Goal: Communication & Community: Answer question/provide support

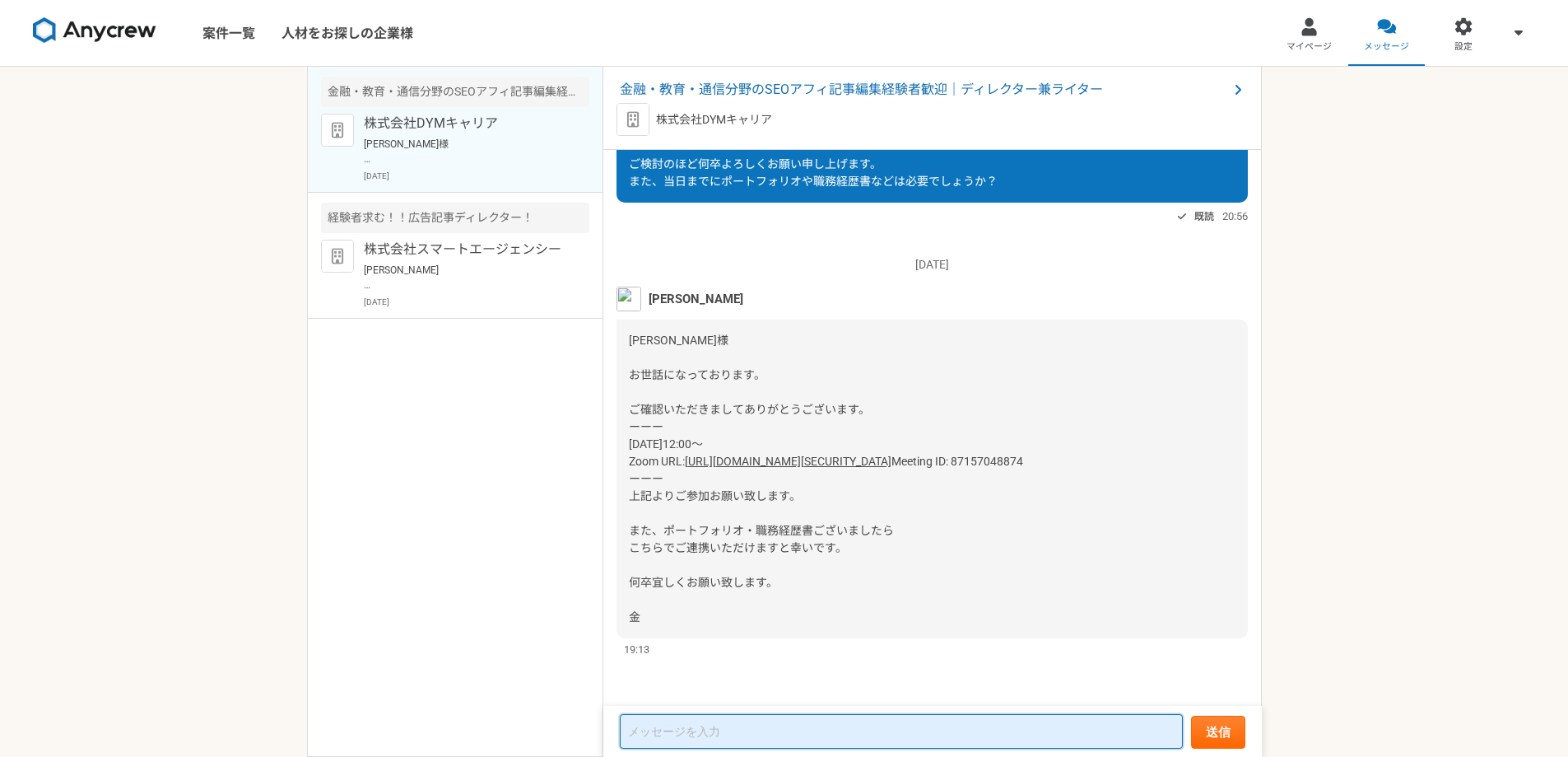
click at [694, 717] on textarea at bounding box center [901, 731] width 563 height 35
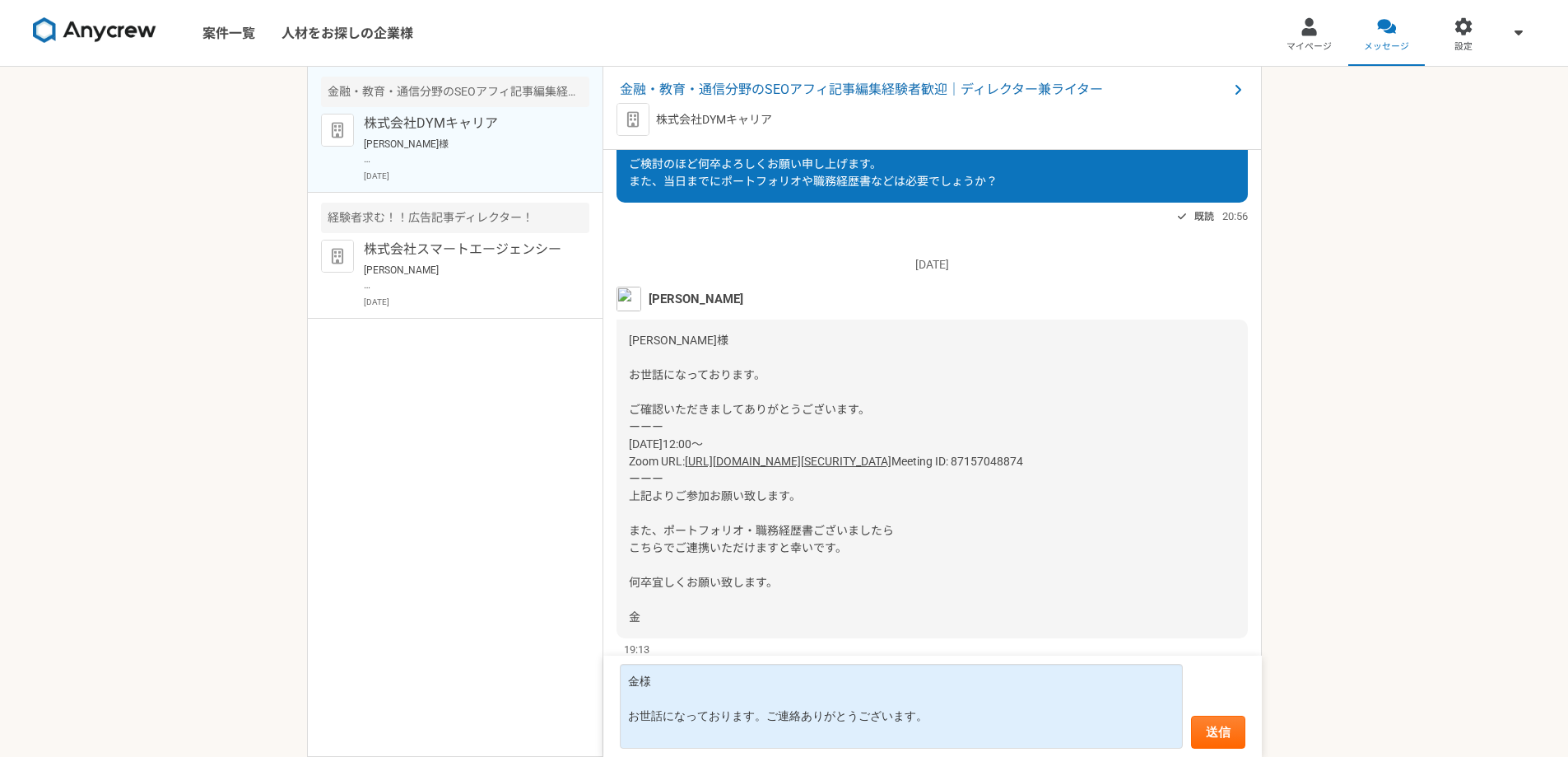
click at [630, 434] on div "[PERSON_NAME]様 お世話になっております。 ご確認いただきましてありがとうございます。 ーーー [DATE]12:00～ Zoom URL: [U…" at bounding box center [932, 478] width 632 height 319
click at [632, 424] on span "[PERSON_NAME]様 お世話になっております。 ご確認いただきましてありがとうございます。 ーーー [DATE]12:00～ Zoom URL:" at bounding box center [749, 400] width 241 height 134
click at [634, 424] on span "[PERSON_NAME]様 お世話になっております。 ご確認いただきましてありがとうございます。 ーーー [DATE]12:00～ Zoom URL:" at bounding box center [749, 400] width 241 height 134
copy span "[DATE]12:00～"
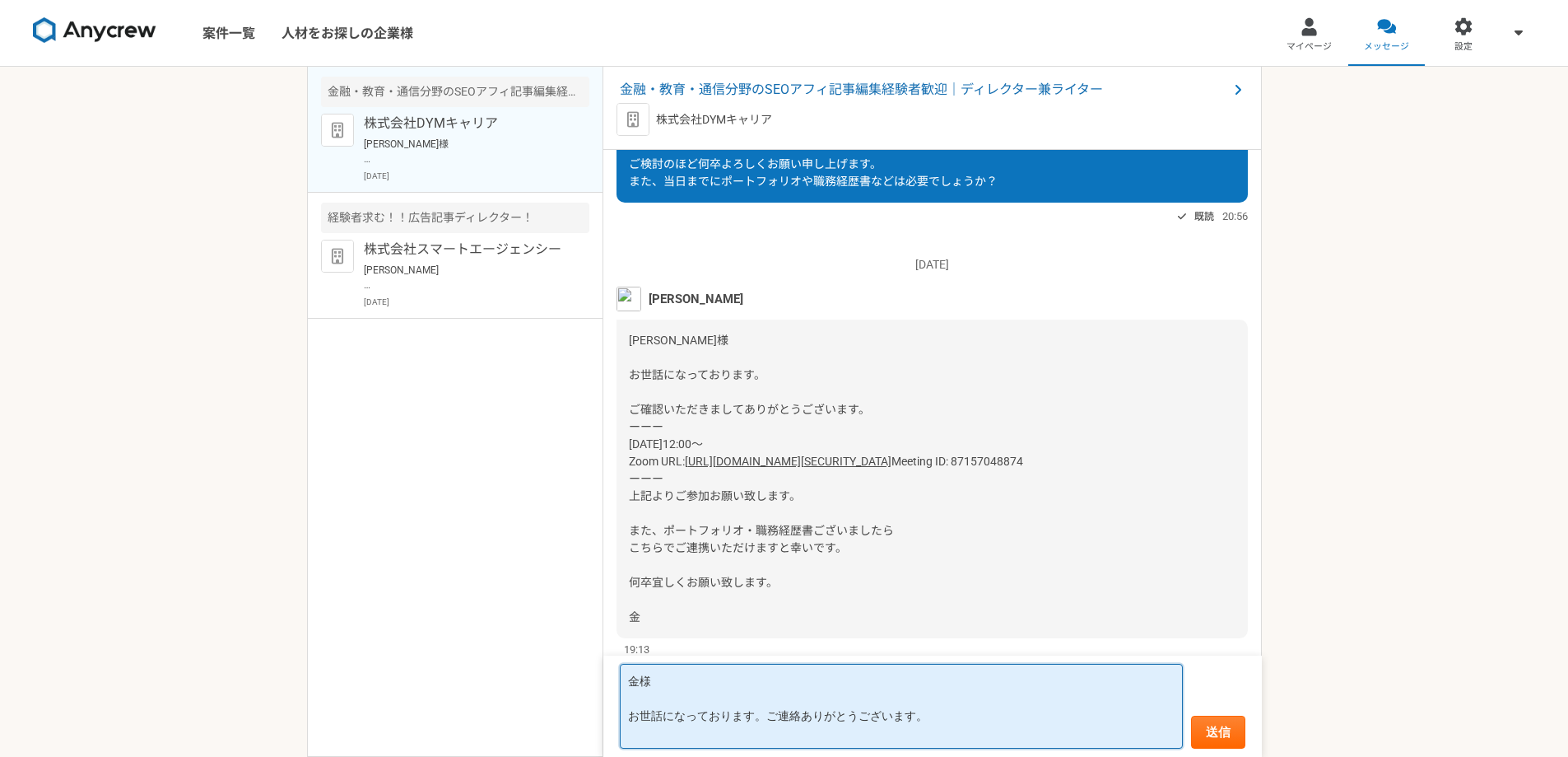
drag, startPoint x: 672, startPoint y: 720, endPoint x: 677, endPoint y: 713, distance: 8.6
click at [672, 721] on textarea "金様 お世話になっております。ご連絡ありがとうございます。" at bounding box center [901, 706] width 563 height 85
click at [672, 735] on textarea "金様 お世話になっております。ご連絡ありがとうございます。" at bounding box center [901, 706] width 563 height 85
paste textarea "[DATE]12:00～"
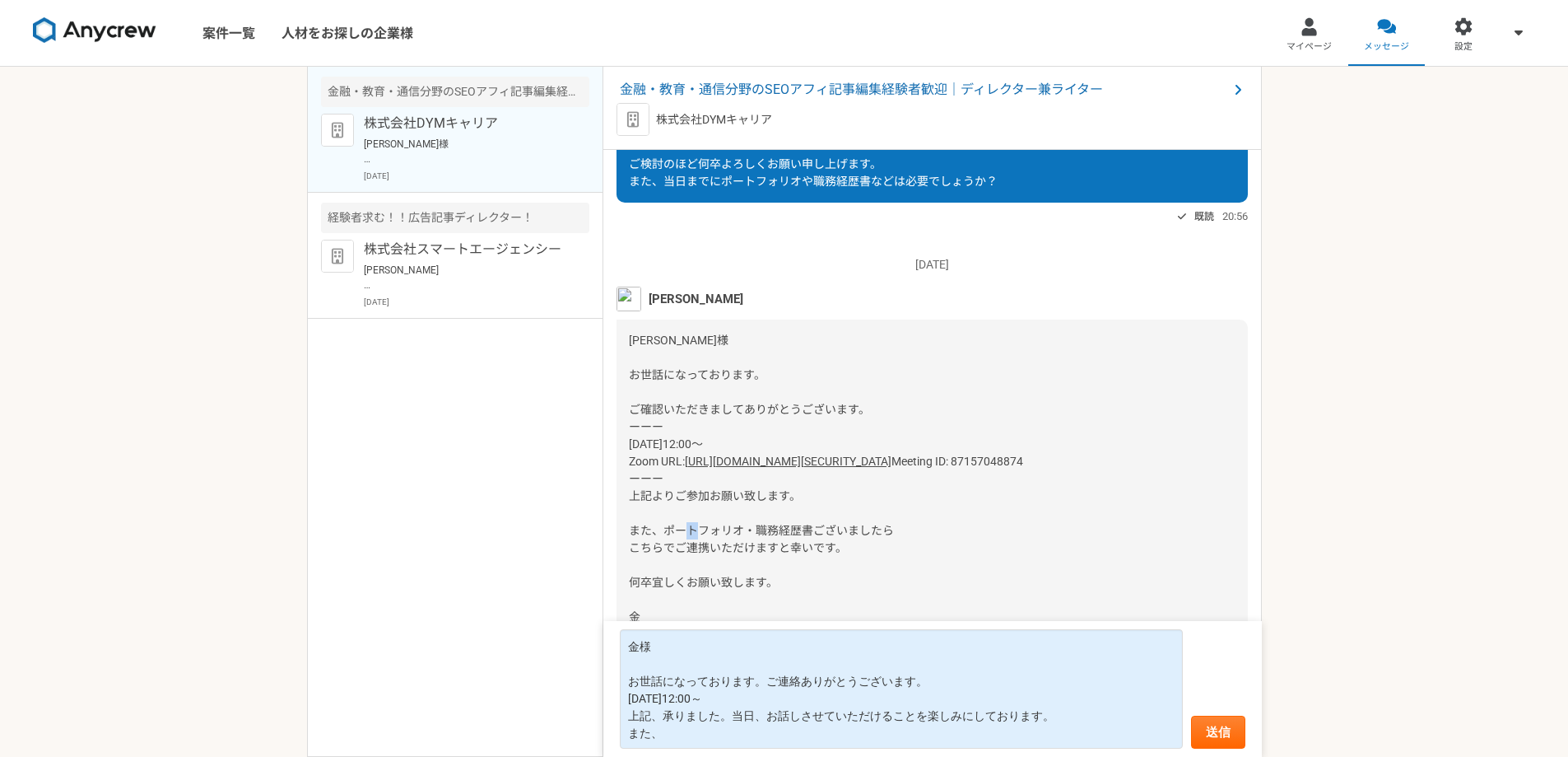
drag, startPoint x: 672, startPoint y: 529, endPoint x: 685, endPoint y: 531, distance: 13.2
click at [685, 531] on span "Meeting ID: 87157048874 ーーー 上記よりご参加お願い致します。 また、ポートフォリオ・職務経歴書ございましたら こちらでご連携いただけ…" at bounding box center [826, 539] width 394 height 169
drag, startPoint x: 663, startPoint y: 530, endPoint x: 812, endPoint y: 532, distance: 149.0
click at [812, 532] on span "Meeting ID: 87157048874 ーーー 上記よりご参加お願い致します。 また、ポートフォリオ・職務経歴書ございましたら こちらでご連携いただけ…" at bounding box center [826, 539] width 394 height 169
copy span "ポートフォリオ・職務経歴書"
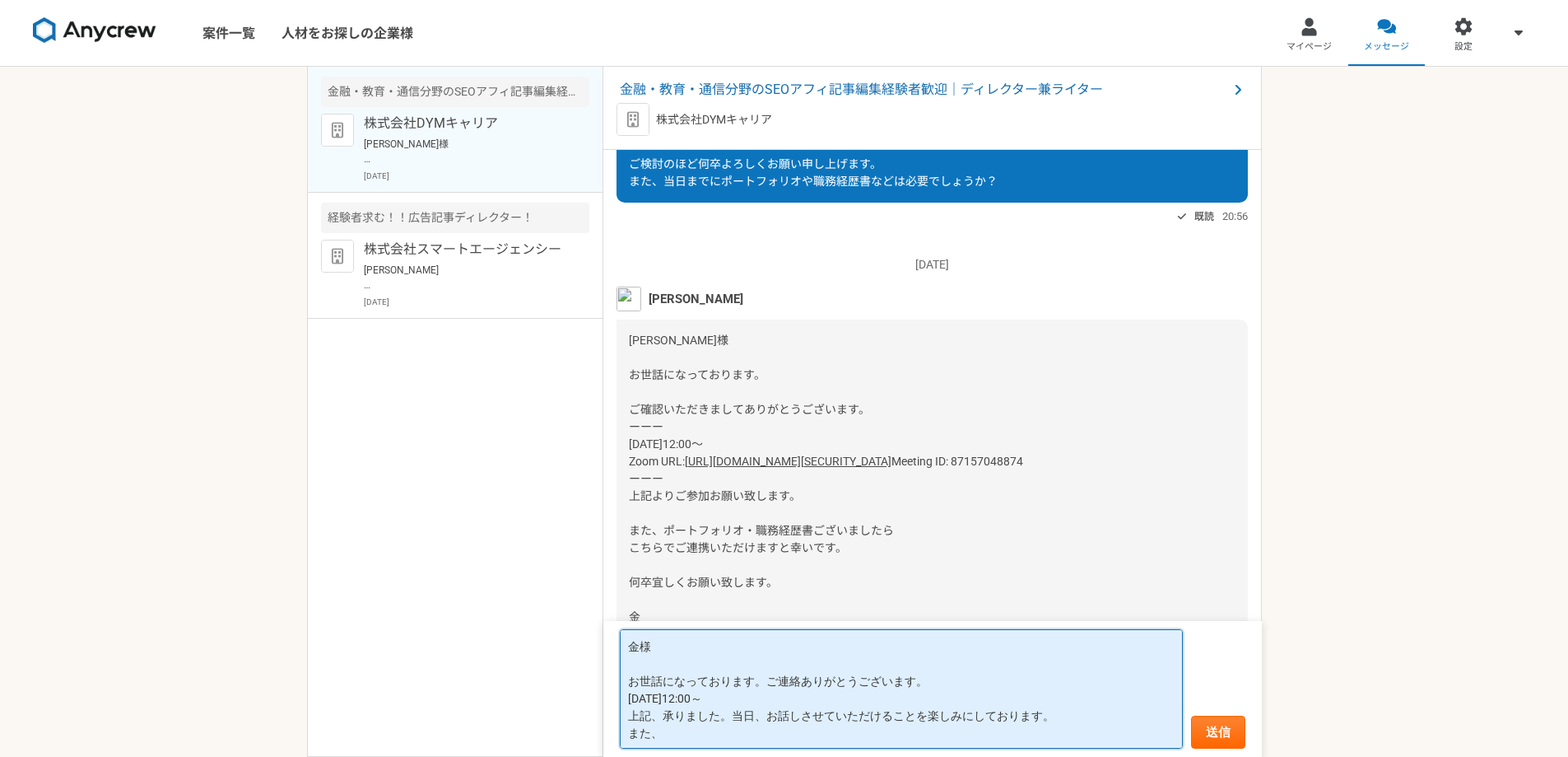
drag, startPoint x: 716, startPoint y: 739, endPoint x: 695, endPoint y: 746, distance: 22.1
click at [700, 755] on form "金様 お世話になっております。ご連絡ありがとうございます。 [DATE]12:00～ 上記、承りました。当日、お話しさせていただけることを楽しみにしております…" at bounding box center [932, 689] width 658 height 136
paste textarea "ポートフォリオ・職務経歴書"
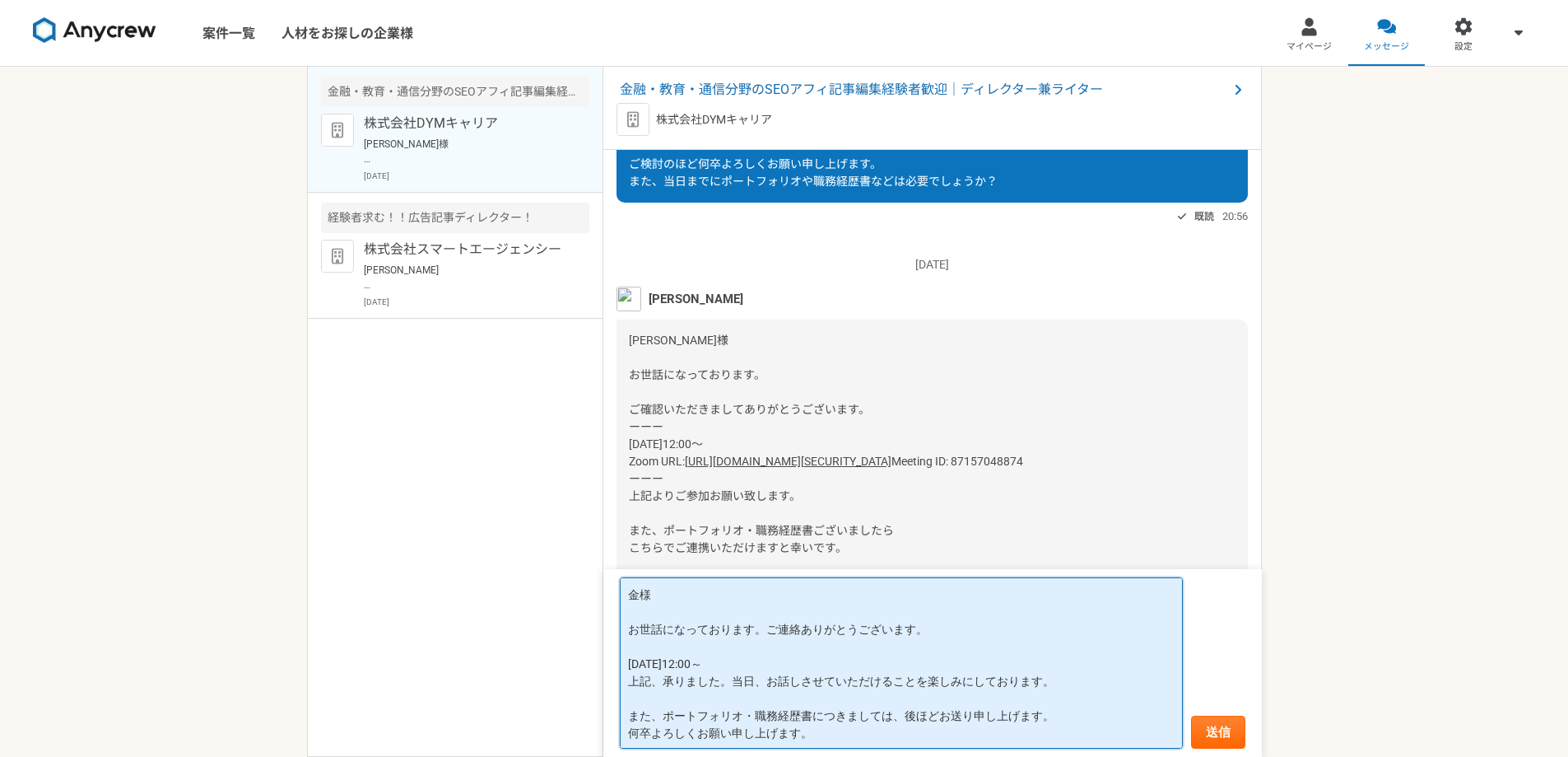
type textarea "金様 お世話になっております。ご連絡ありがとうございます。 [DATE]12:00～ 上記、承りました。当日、お話しさせていただけることを楽しみにしております…"
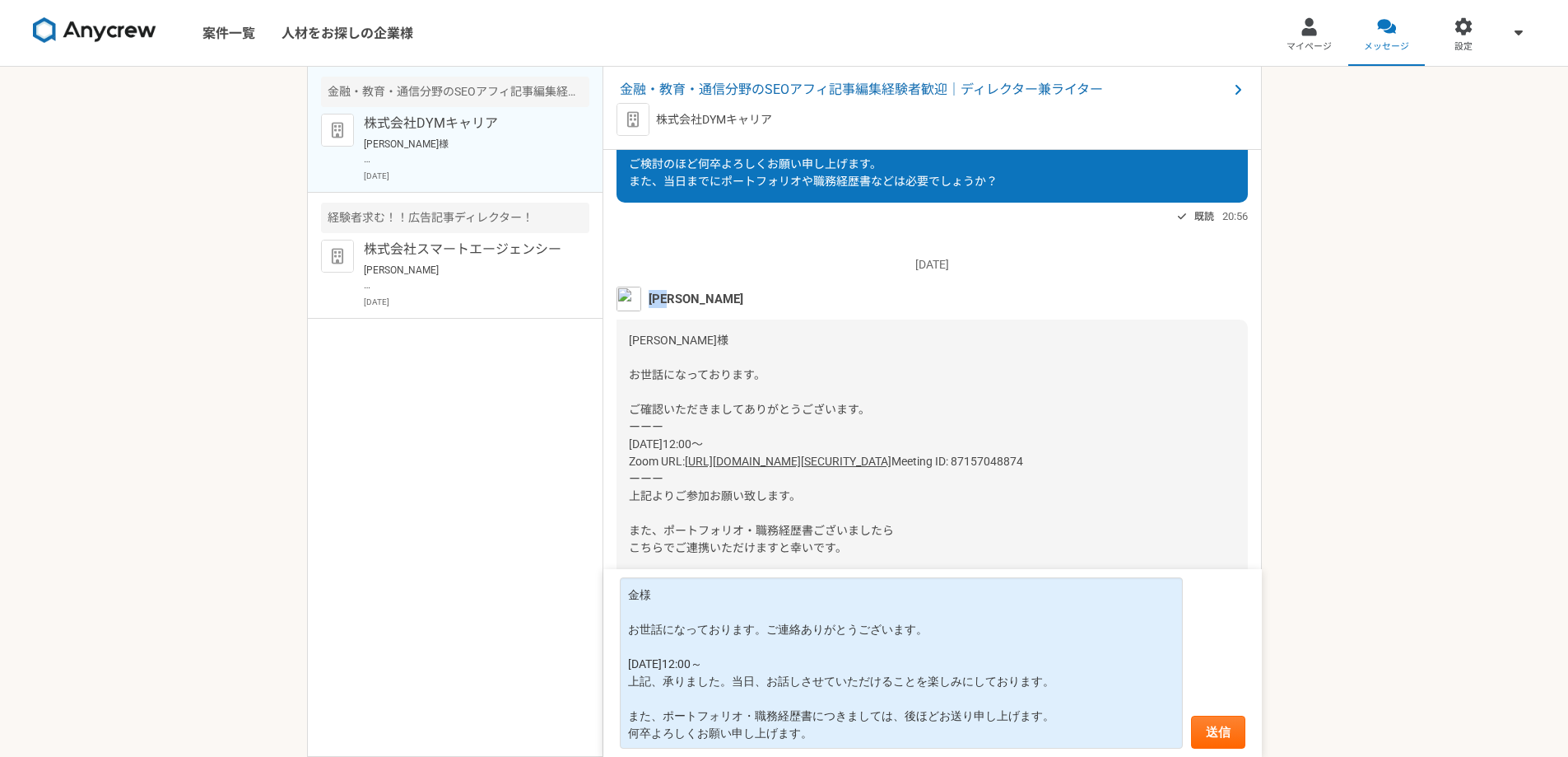
drag, startPoint x: 691, startPoint y: 280, endPoint x: 653, endPoint y: 281, distance: 38.0
click at [653, 287] on div "[PERSON_NAME]" at bounding box center [932, 299] width 632 height 25
copy span "[PERSON_NAME]"
